Goal: Check status: Check status

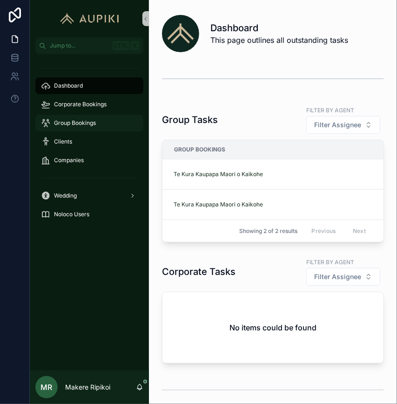
click at [103, 124] on div "Group Bookings" at bounding box center [89, 123] width 97 height 15
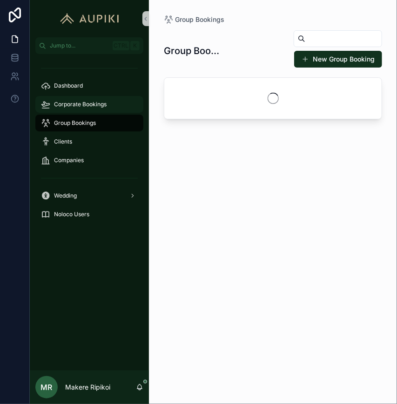
click at [95, 103] on span "Corporate Bookings" at bounding box center [80, 104] width 53 height 7
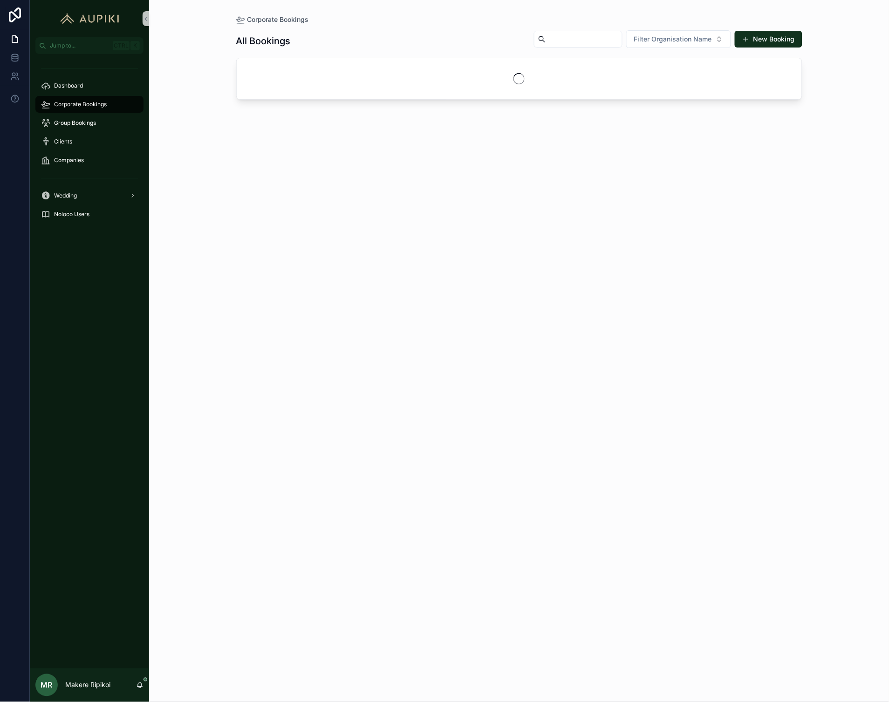
click at [397, 33] on div "All Bookings Filter Organisation Name New Booking" at bounding box center [519, 41] width 566 height 22
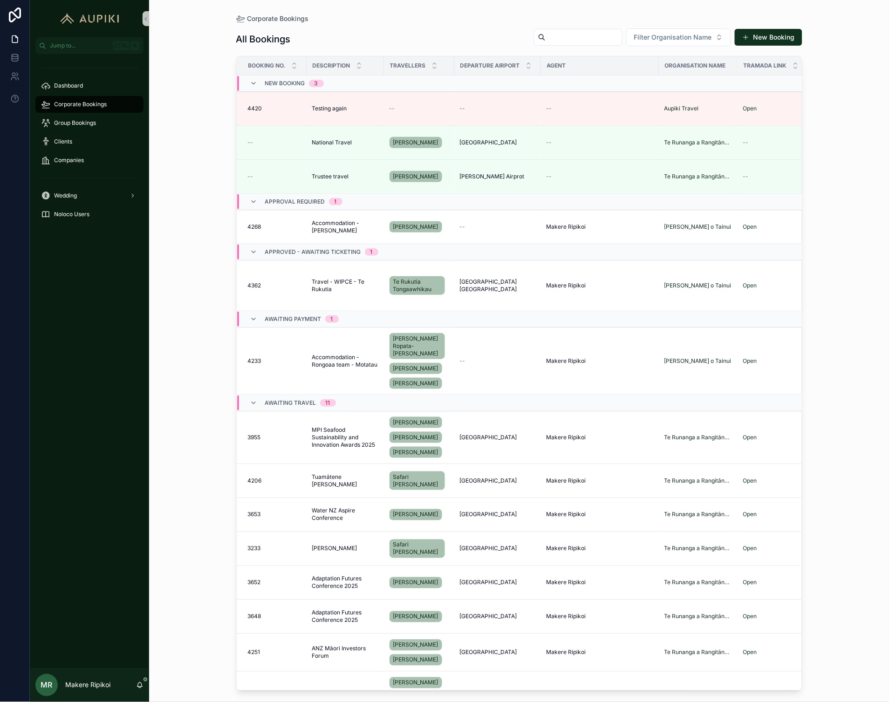
click at [397, 33] on input "scrollable content" at bounding box center [584, 37] width 76 height 13
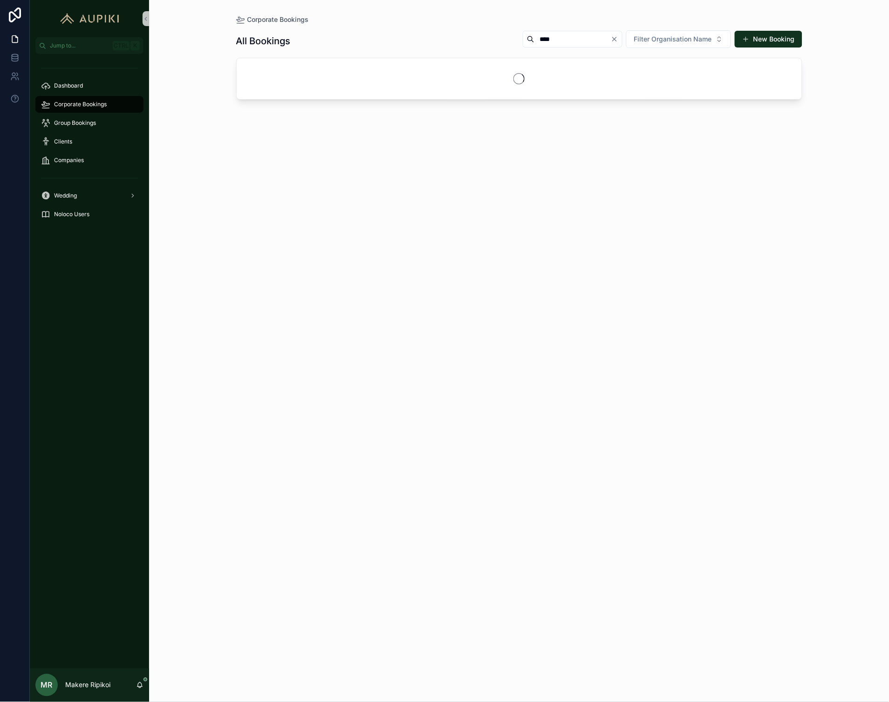
type input "****"
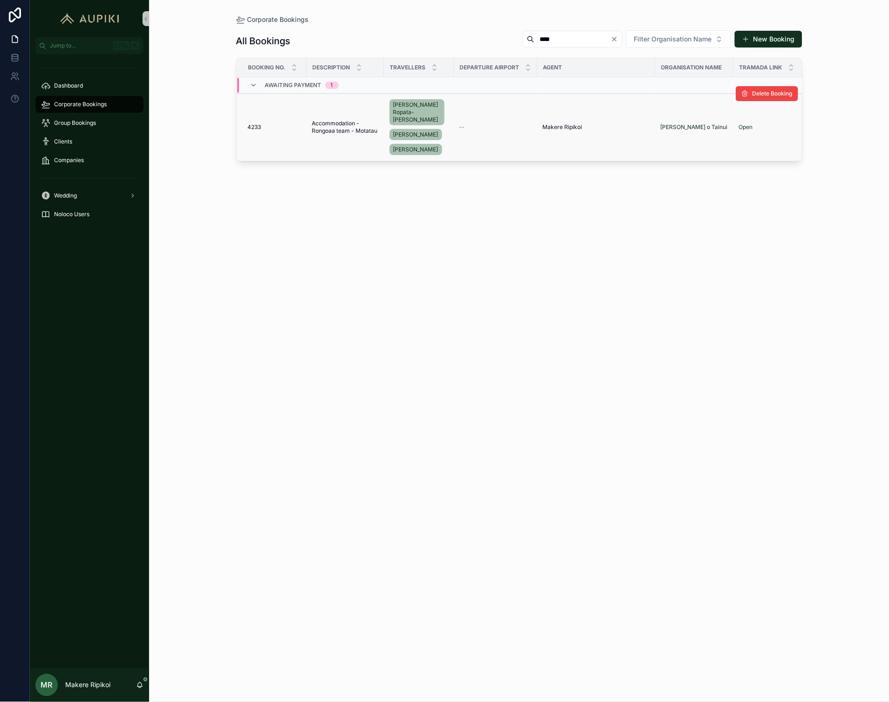
click at [328, 123] on span "Accommodation - Rongoaa team - Motatau" at bounding box center [345, 127] width 66 height 15
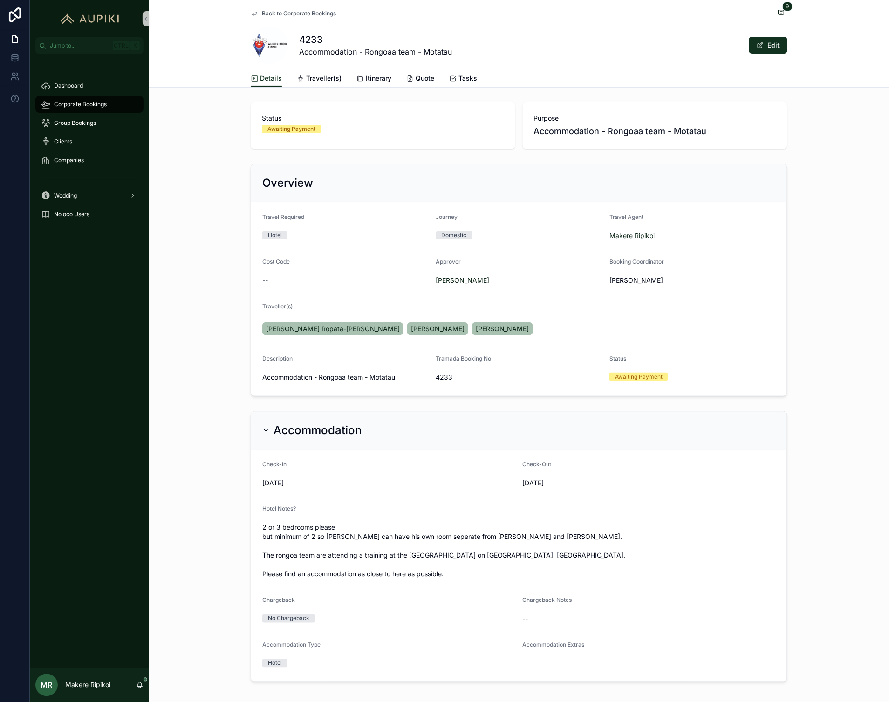
click at [294, 15] on span "Back to Corporate Bookings" at bounding box center [299, 13] width 74 height 7
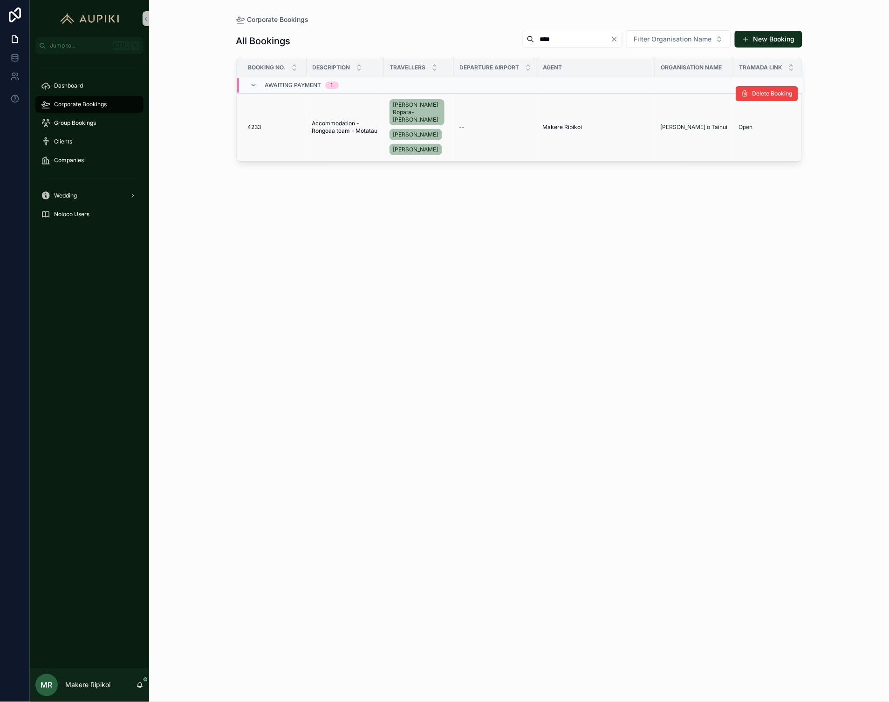
click at [324, 115] on td "Accommodation - Rongoaa team - Motatau Accommodation - Rongoaa team - Motatau" at bounding box center [345, 128] width 77 height 68
click at [323, 129] on span "Accommodation - Rongoaa team - Motatau" at bounding box center [345, 127] width 66 height 15
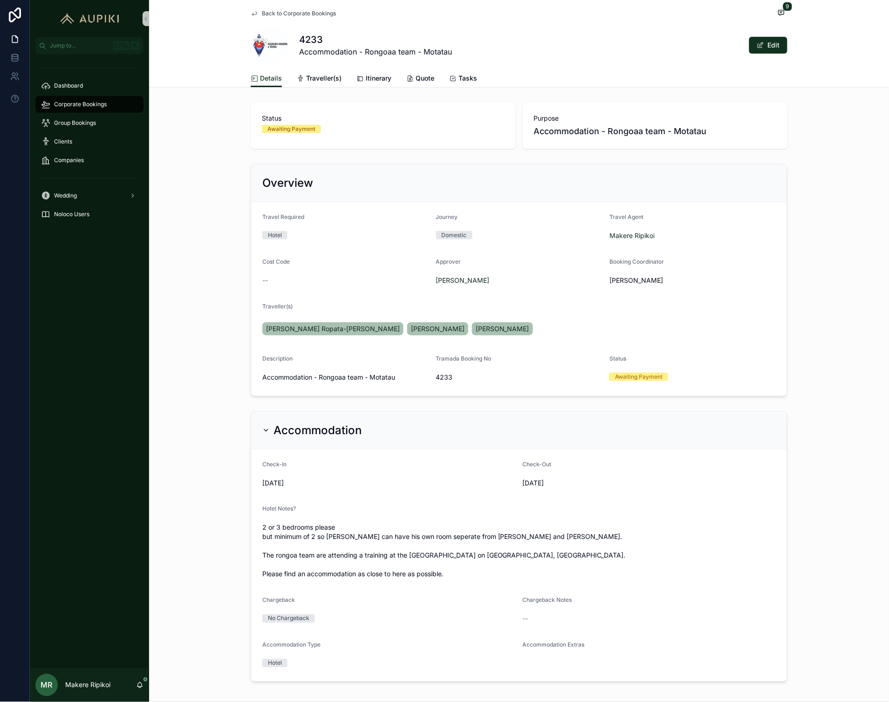
click at [397, 50] on div "Back to Corporate Bookings 9 4233 Accommodation - Rongoaa team - Motatau Edit D…" at bounding box center [519, 44] width 740 height 88
click at [397, 10] on icon "scrollable content" at bounding box center [782, 12] width 6 height 5
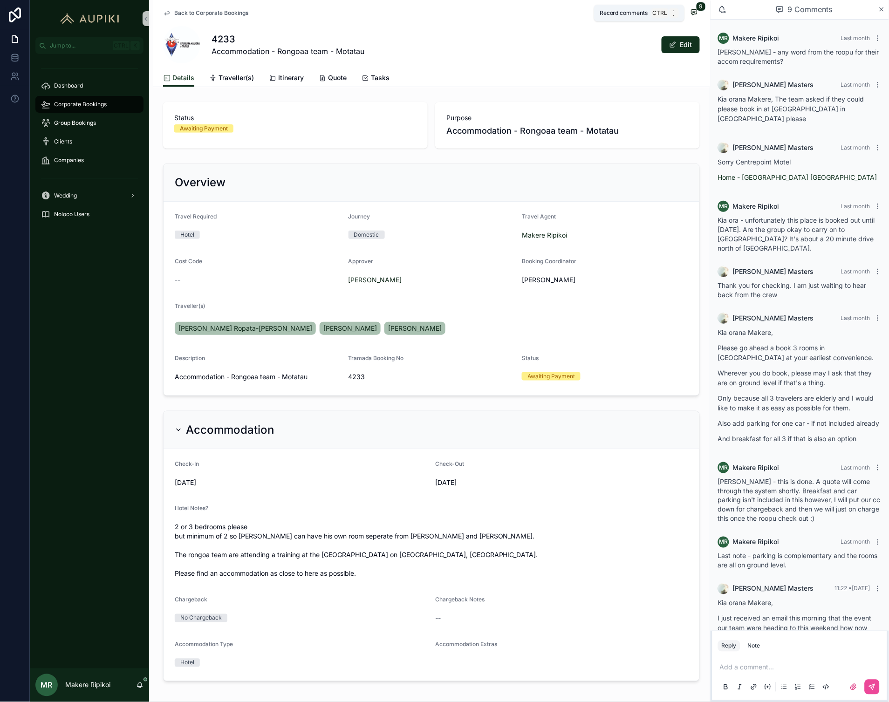
scroll to position [124, 0]
